Goal: Information Seeking & Learning: Learn about a topic

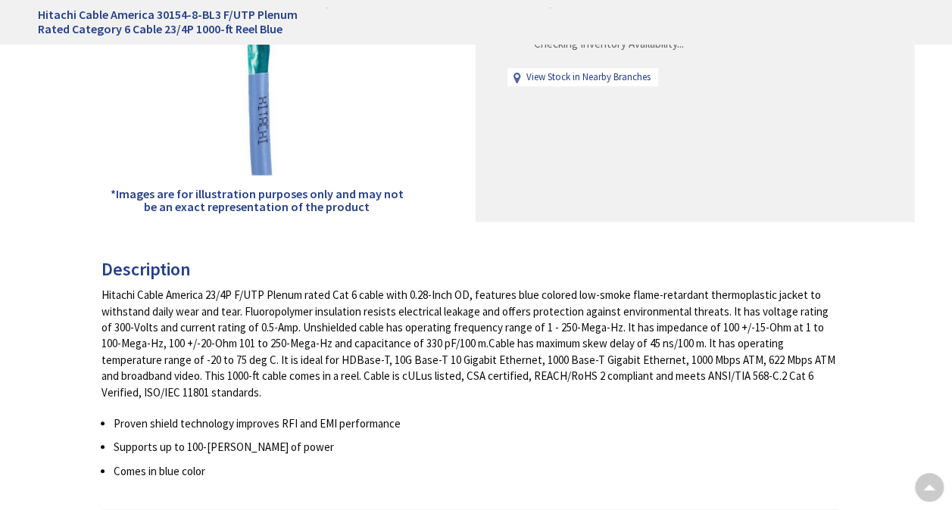
scroll to position [370, 0]
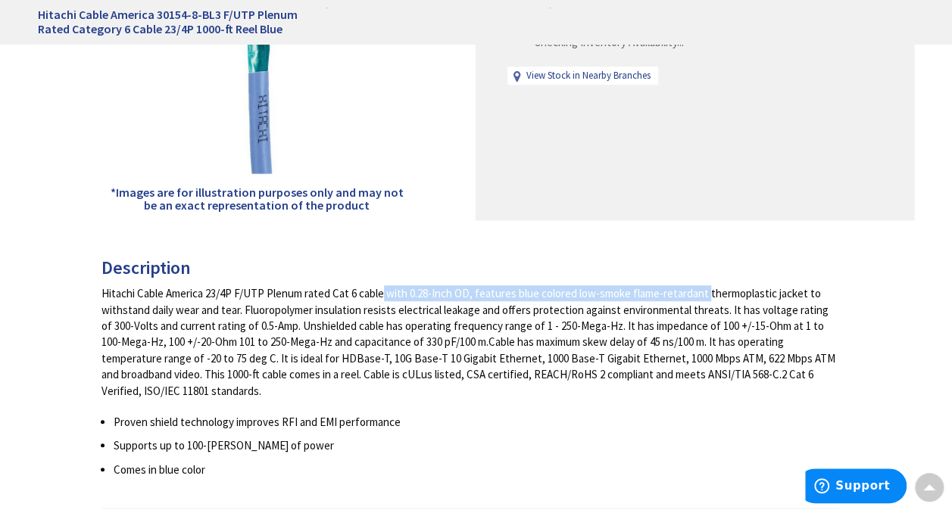
drag, startPoint x: 327, startPoint y: 294, endPoint x: 652, endPoint y: 282, distance: 325.1
click at [652, 282] on div "Description Hitachi Cable America 23/4P F/UTP Plenum rated Cat 6 cable with 0.2…" at bounding box center [470, 383] width 738 height 251
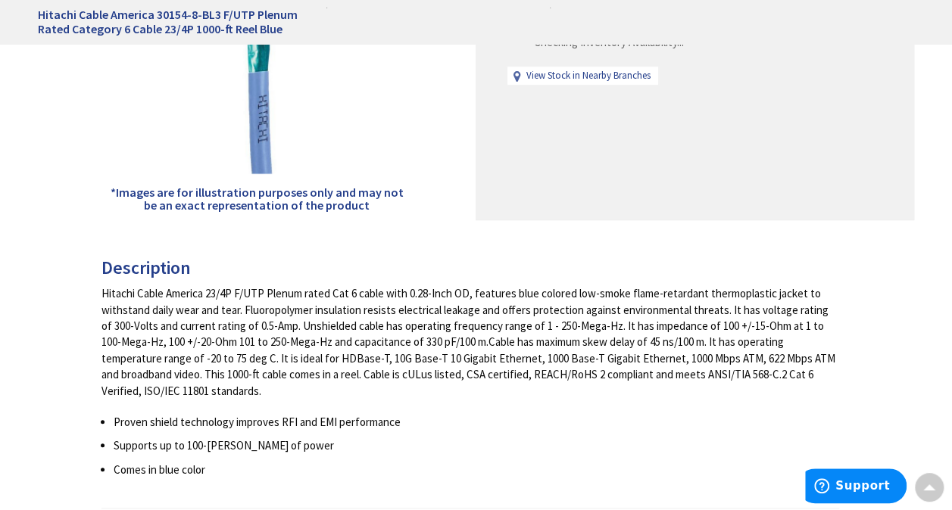
click at [407, 323] on div "Hitachi Cable America 23/4P F/UTP Plenum rated Cat 6 cable with 0.28-Inch OD, f…" at bounding box center [470, 342] width 738 height 114
click at [289, 327] on div "Hitachi Cable America 23/4P F/UTP Plenum rated Cat 6 cable with 0.28-Inch OD, f…" at bounding box center [470, 342] width 738 height 114
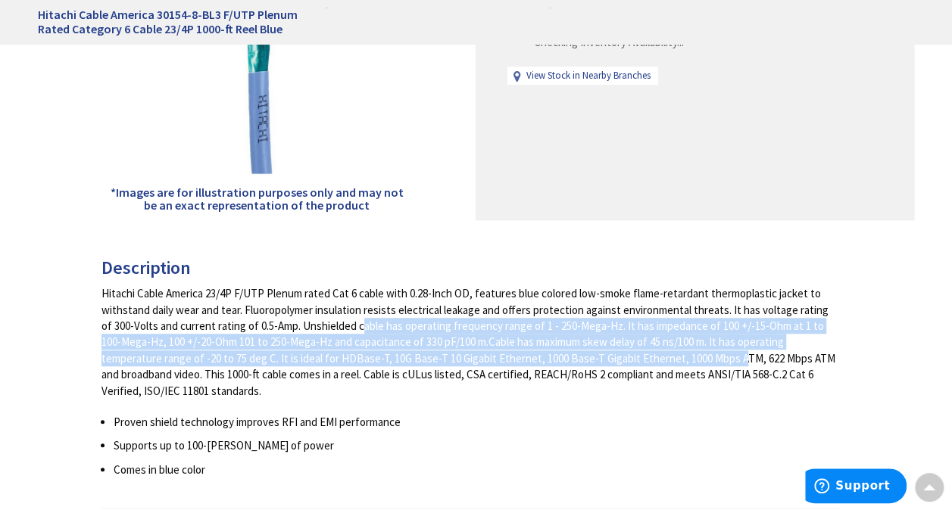
drag, startPoint x: 289, startPoint y: 327, endPoint x: 598, endPoint y: 351, distance: 309.8
click at [598, 351] on div "Hitachi Cable America 23/4P F/UTP Plenum rated Cat 6 cable with 0.28-Inch OD, f…" at bounding box center [470, 342] width 738 height 114
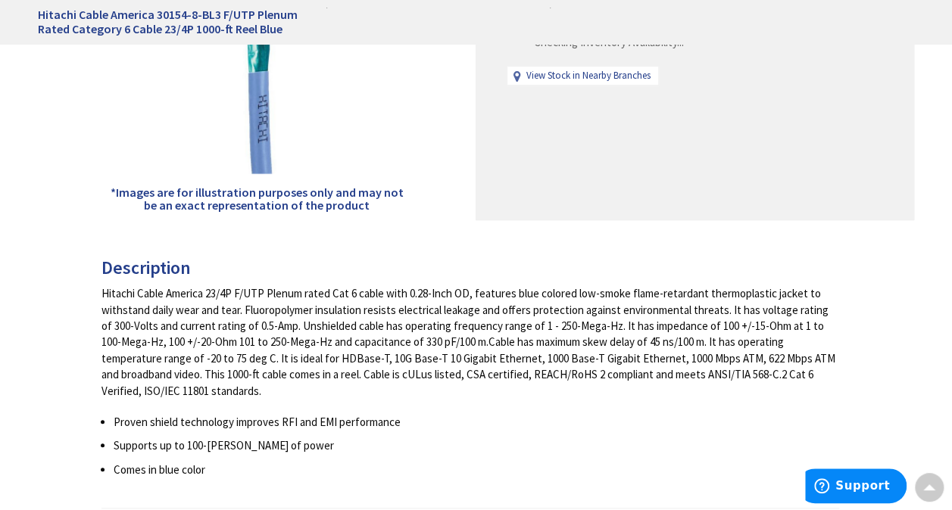
click at [466, 378] on div "Hitachi Cable America 23/4P F/UTP Plenum rated Cat 6 cable with 0.28-Inch OD, f…" at bounding box center [470, 342] width 738 height 114
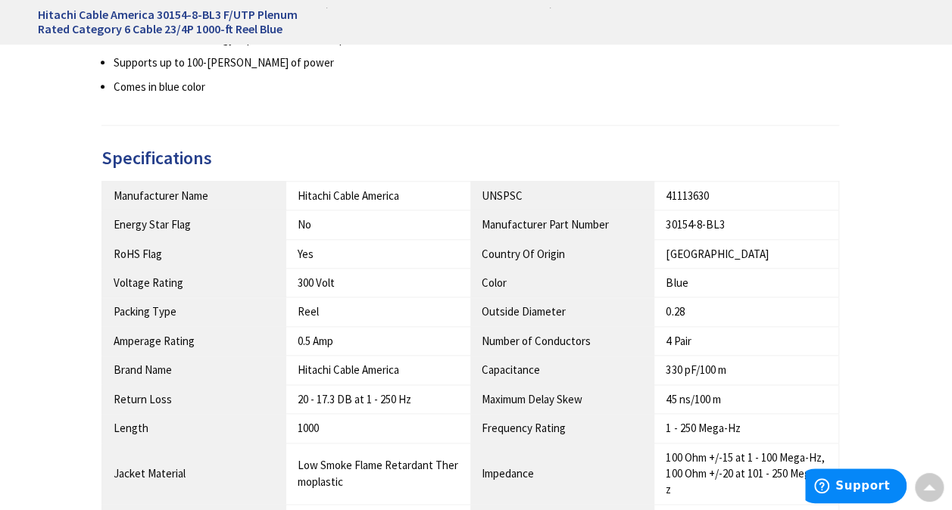
scroll to position [488, 0]
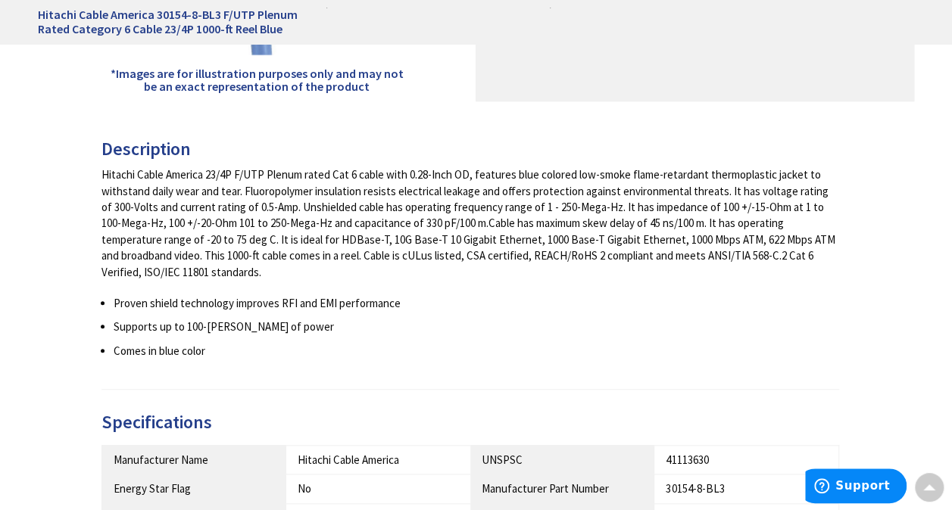
click at [463, 263] on div "Hitachi Cable America 23/4P F/UTP Plenum rated Cat 6 cable with 0.28-Inch OD, f…" at bounding box center [470, 224] width 738 height 114
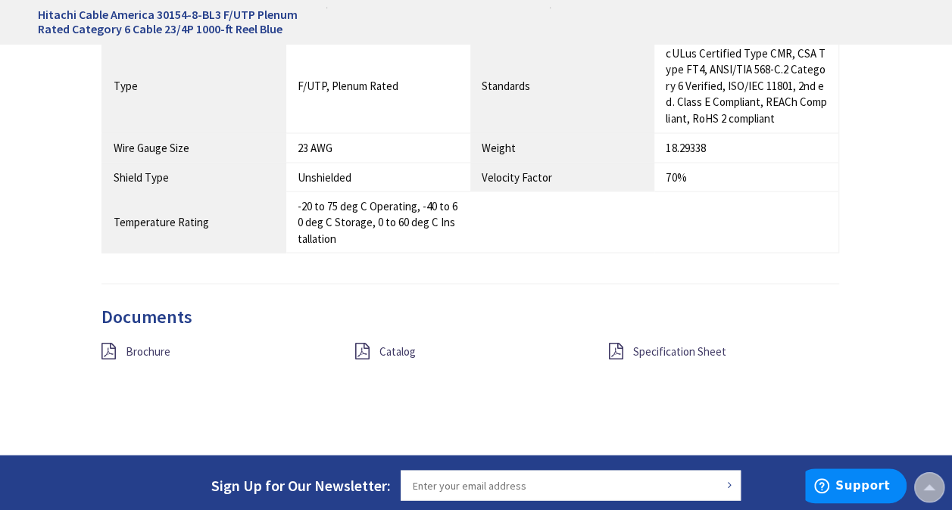
scroll to position [1295, 0]
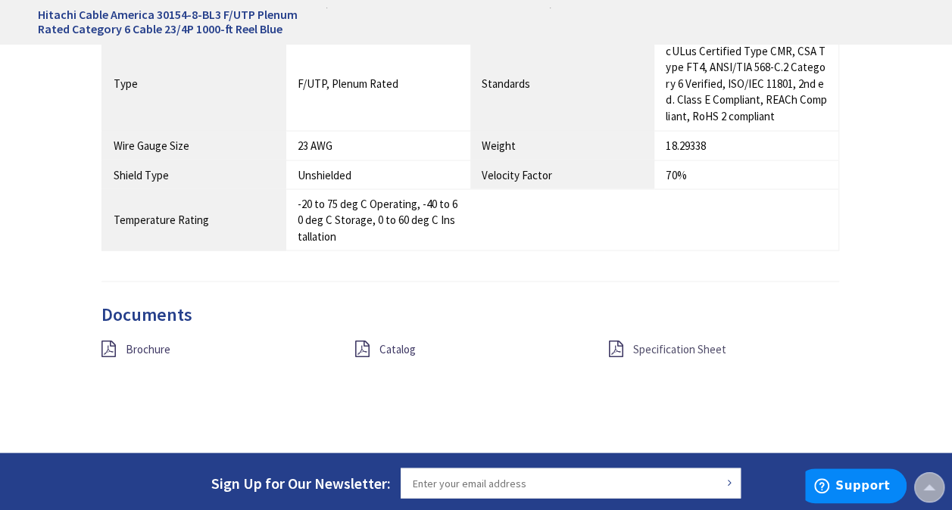
click at [684, 342] on span "Specification Sheet" at bounding box center [678, 349] width 93 height 14
